Goal: Task Accomplishment & Management: Complete application form

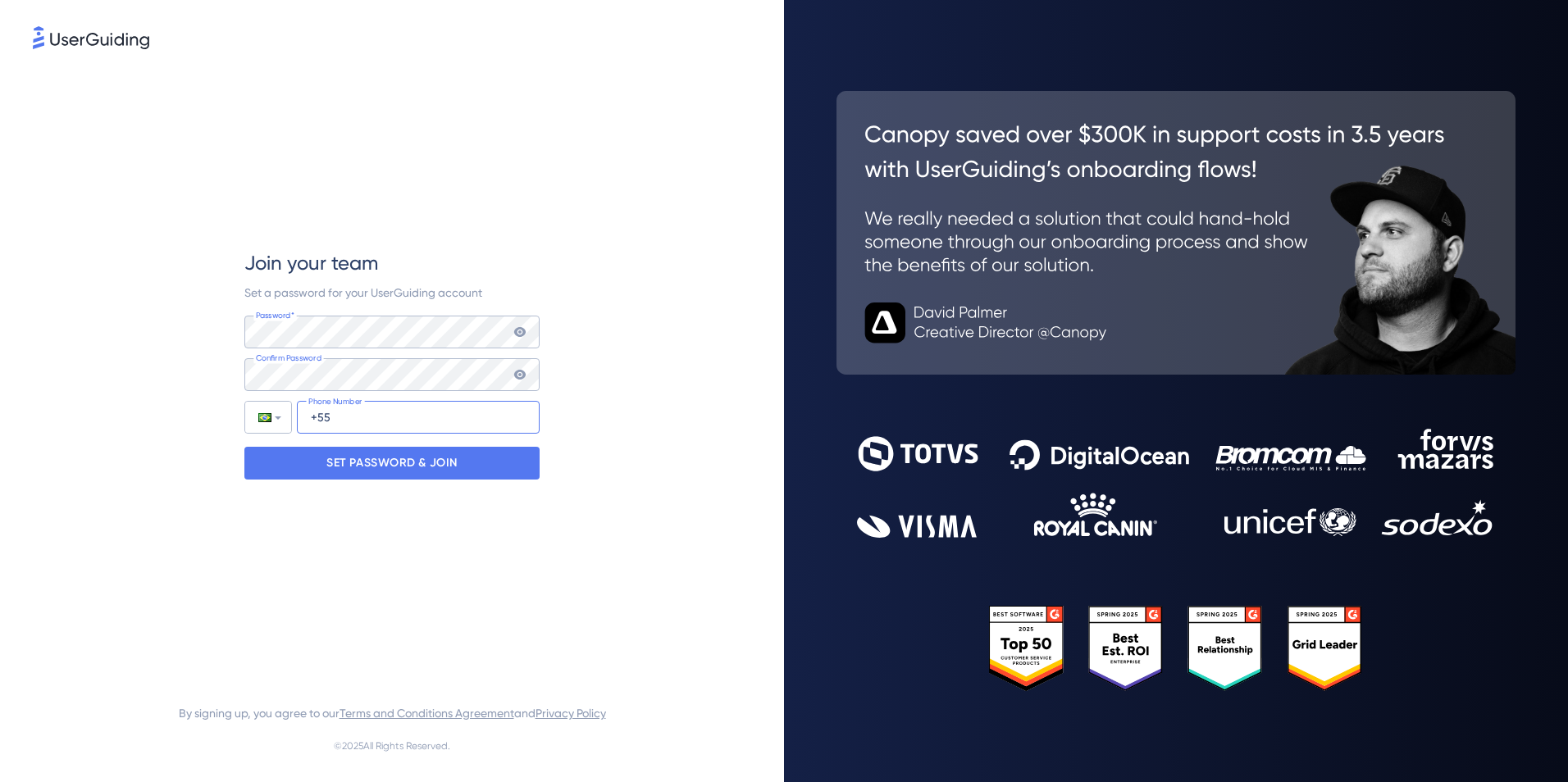
click at [341, 428] on input "+55" at bounding box center [418, 416] width 243 height 33
click at [385, 416] on input "[PHONE_NUMBER]" at bounding box center [418, 416] width 243 height 33
drag, startPoint x: 427, startPoint y: 416, endPoint x: 354, endPoint y: 416, distance: 73.0
click at [354, 416] on input "[PHONE_NUMBER]" at bounding box center [418, 416] width 243 height 33
type input "[PHONE_NUMBER]"
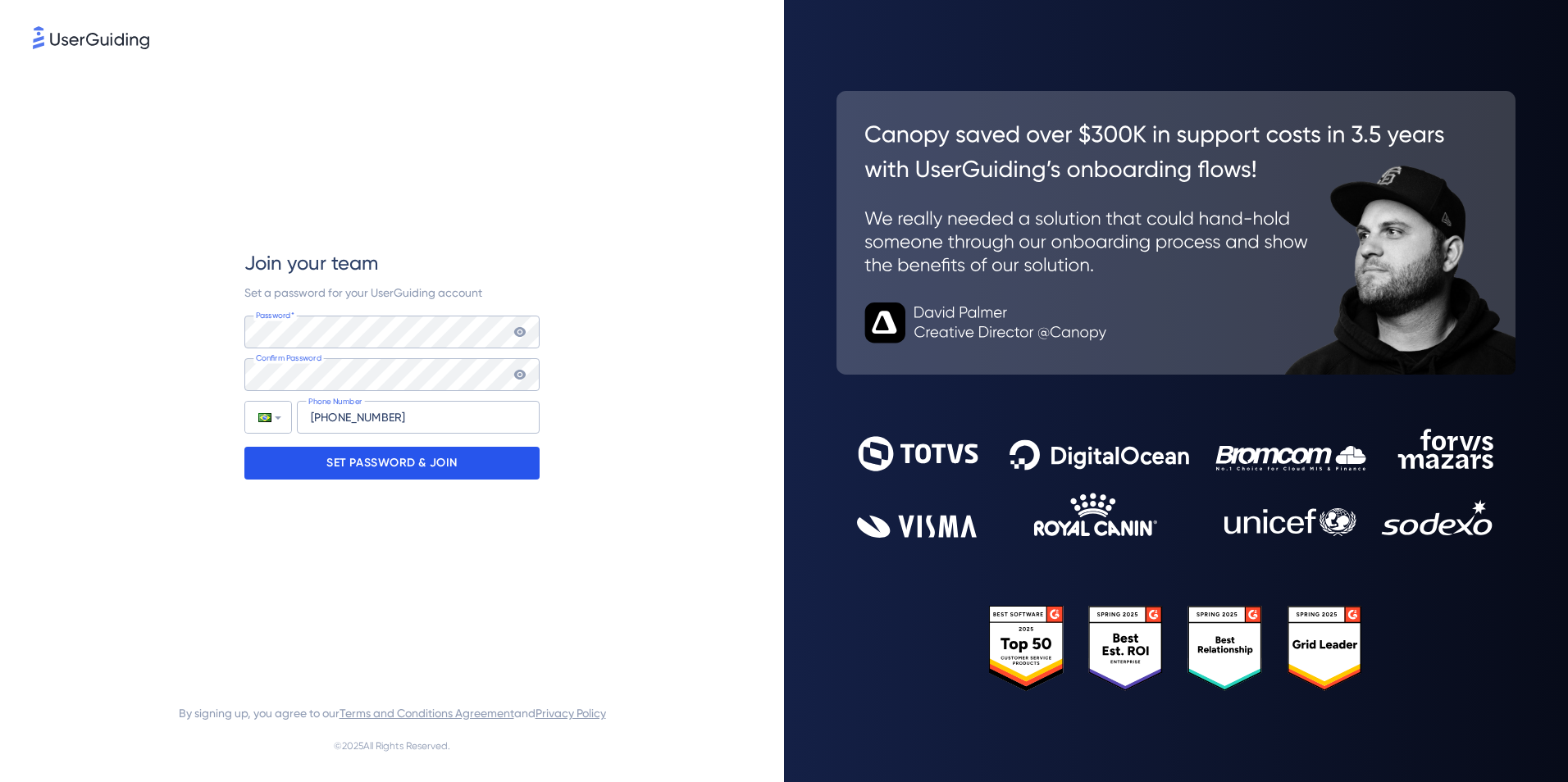
click at [423, 458] on p "SET PASSWORD & JOIN" at bounding box center [391, 464] width 131 height 26
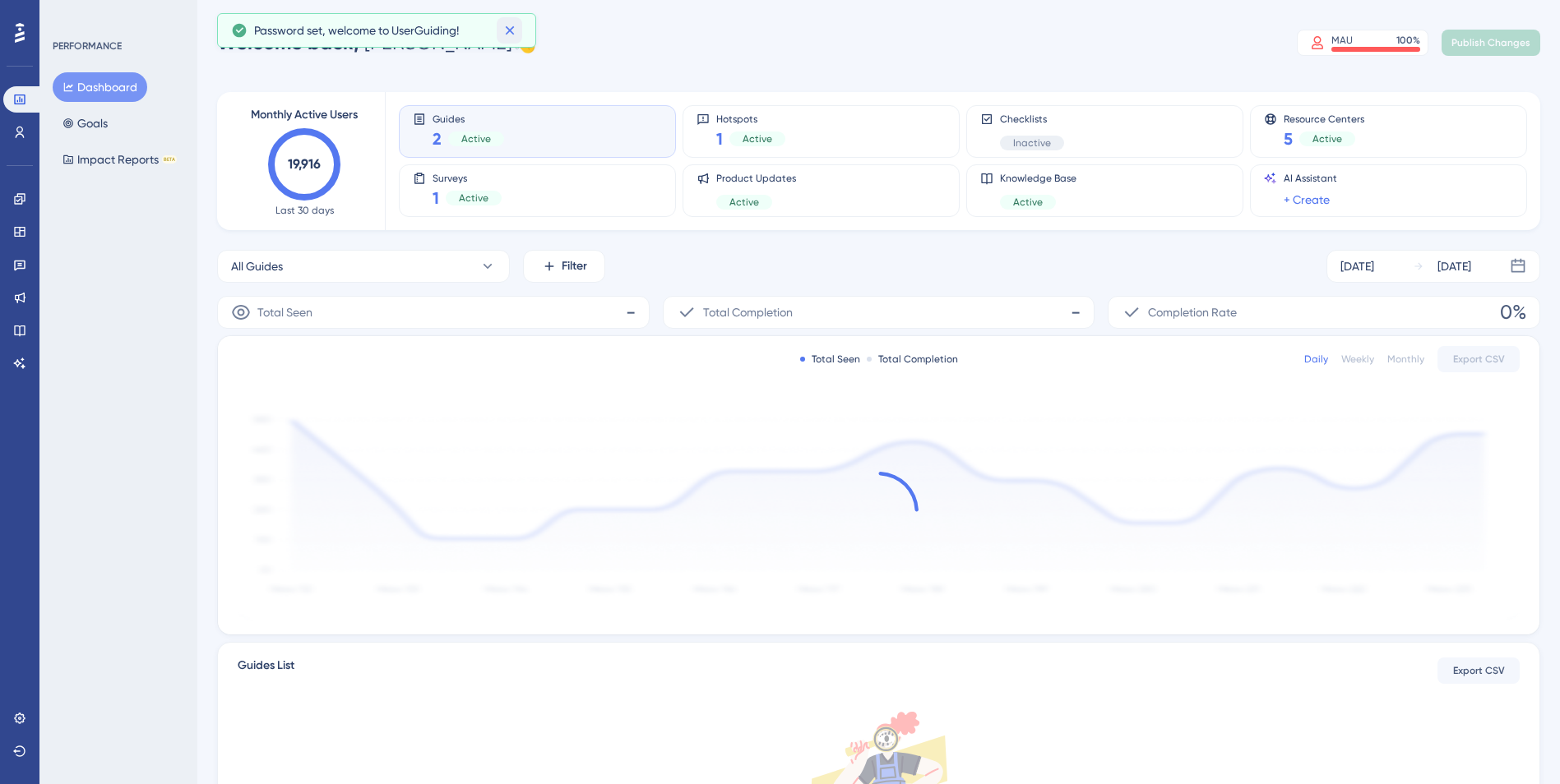
click at [516, 33] on icon at bounding box center [510, 29] width 16 height 16
